Goal: Find specific page/section: Find specific page/section

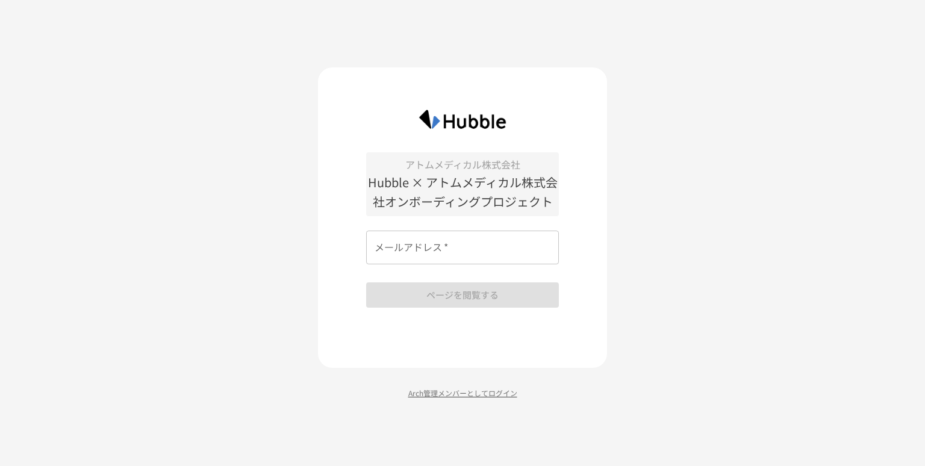
click at [492, 389] on p "Arch管理メンバーとしてログイン" at bounding box center [462, 392] width 289 height 11
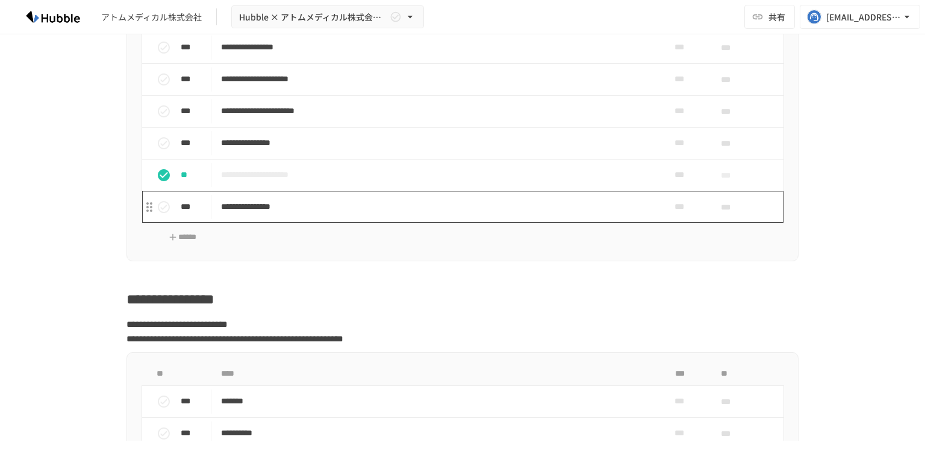
scroll to position [1316, 0]
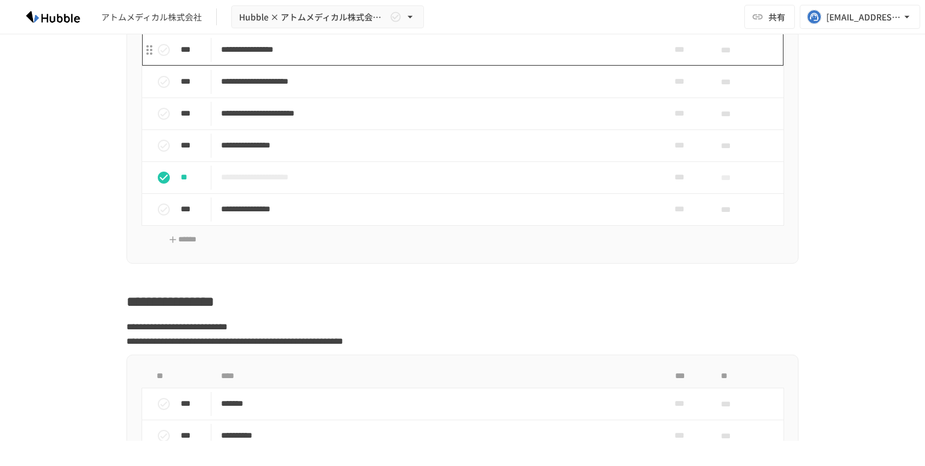
click at [497, 57] on p "**********" at bounding box center [437, 49] width 433 height 15
